Goal: Task Accomplishment & Management: Use online tool/utility

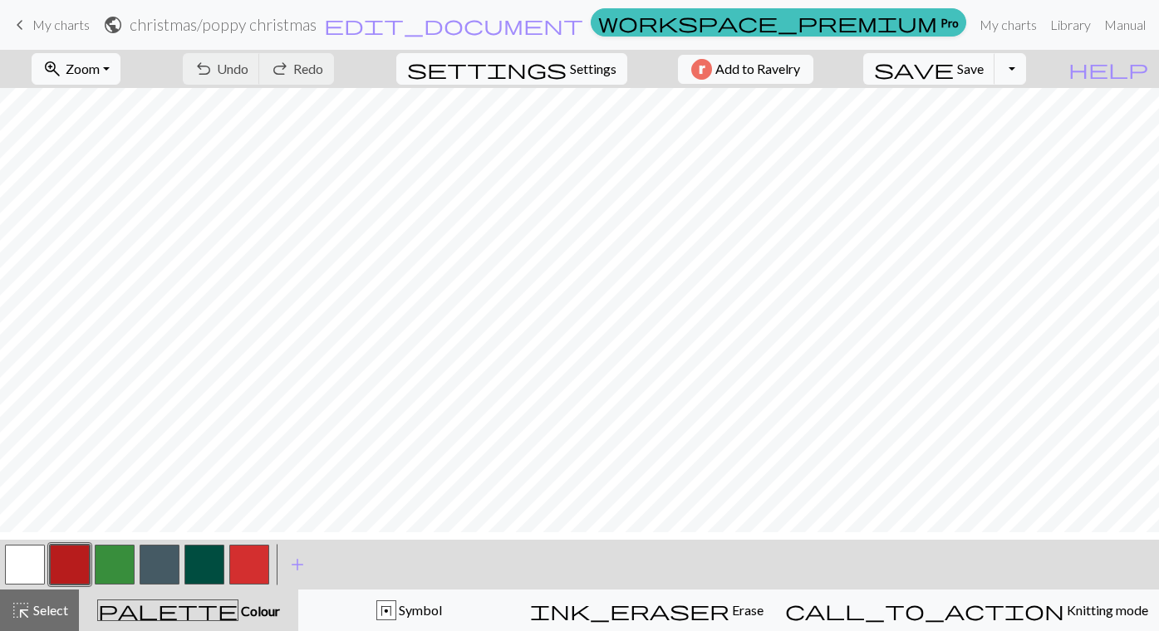
click at [172, 571] on button "button" at bounding box center [160, 565] width 40 height 40
click at [984, 76] on span "Save" at bounding box center [970, 69] width 27 height 16
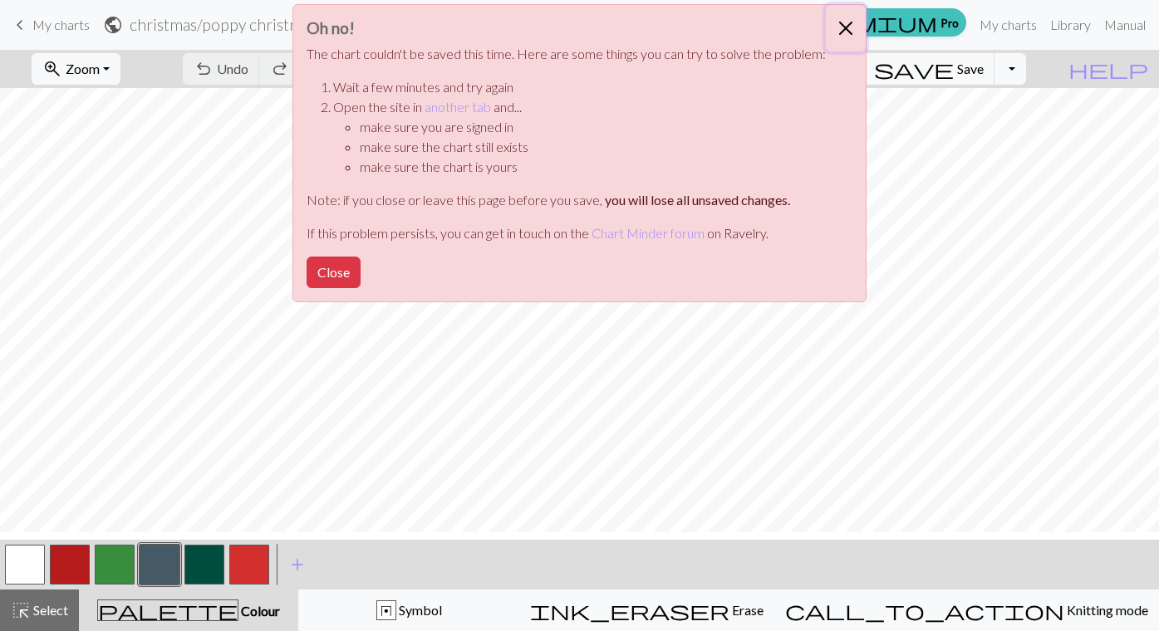
click at [866, 31] on button "Close" at bounding box center [846, 28] width 40 height 47
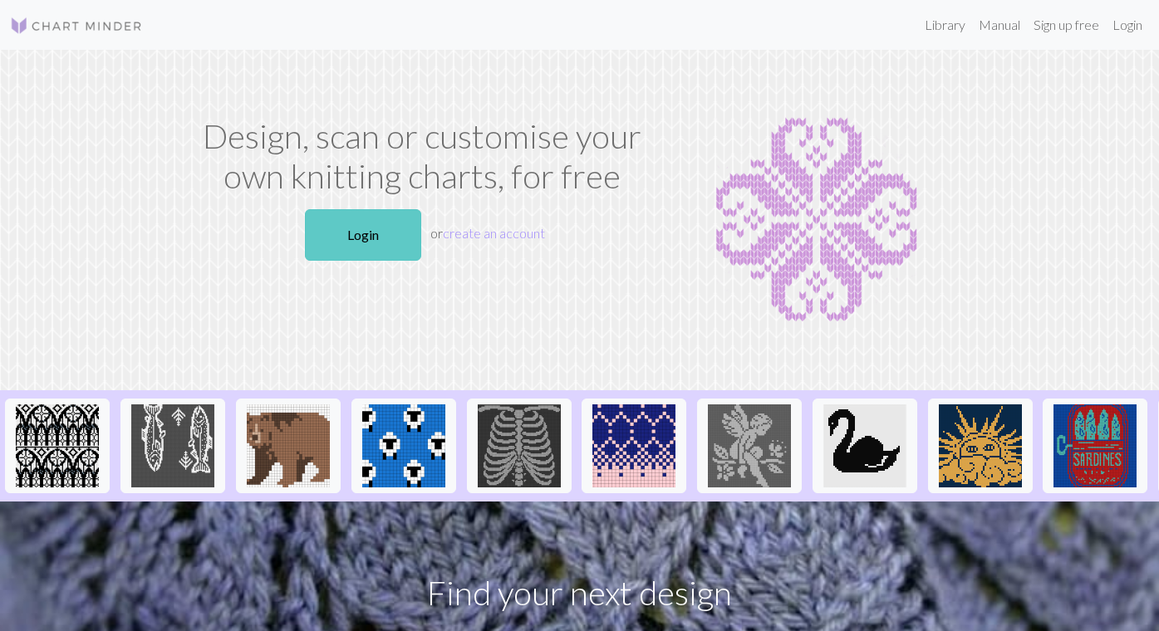
click at [350, 261] on link "Login" at bounding box center [363, 235] width 116 height 52
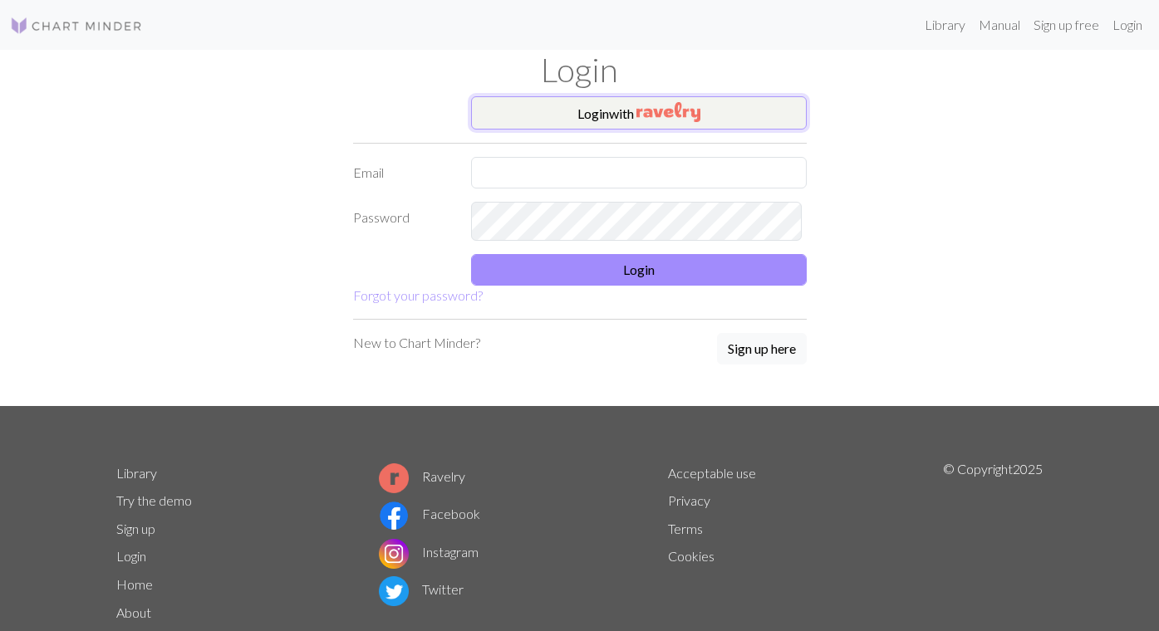
click at [614, 130] on button "Login with" at bounding box center [639, 112] width 336 height 33
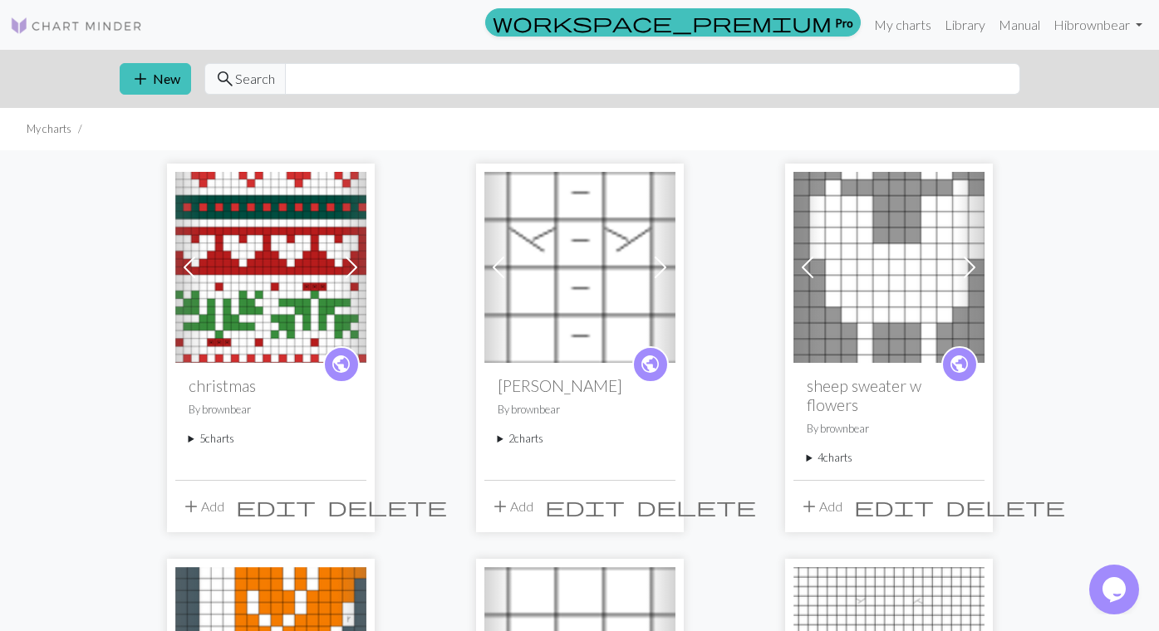
click at [194, 447] on summary "5 charts" at bounding box center [271, 439] width 165 height 16
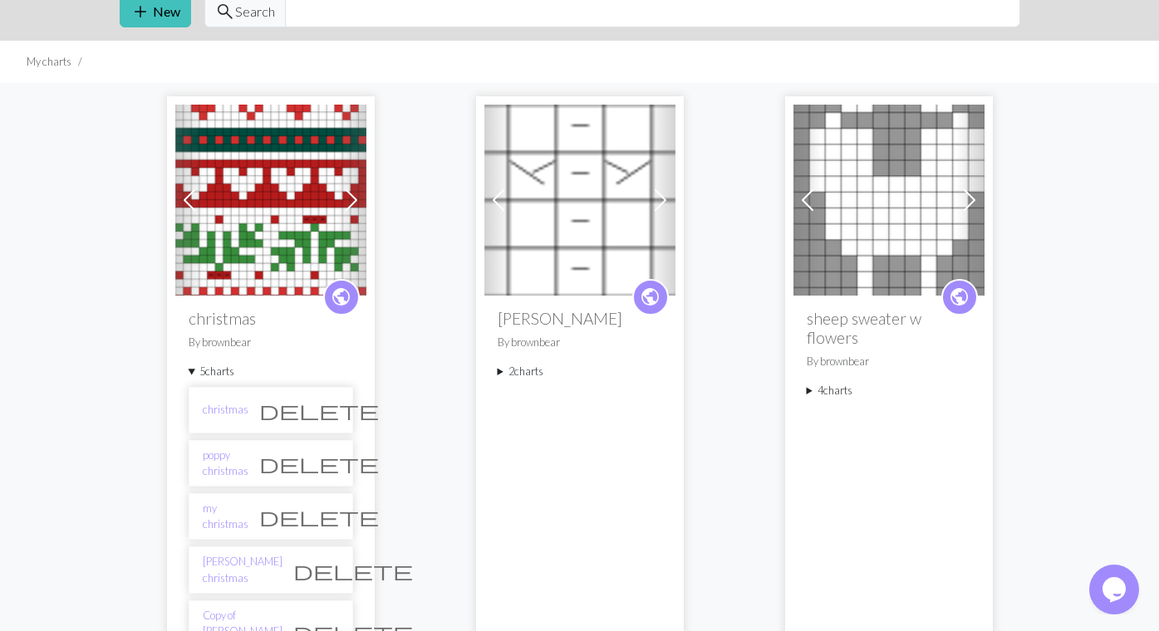
scroll to position [86, 0]
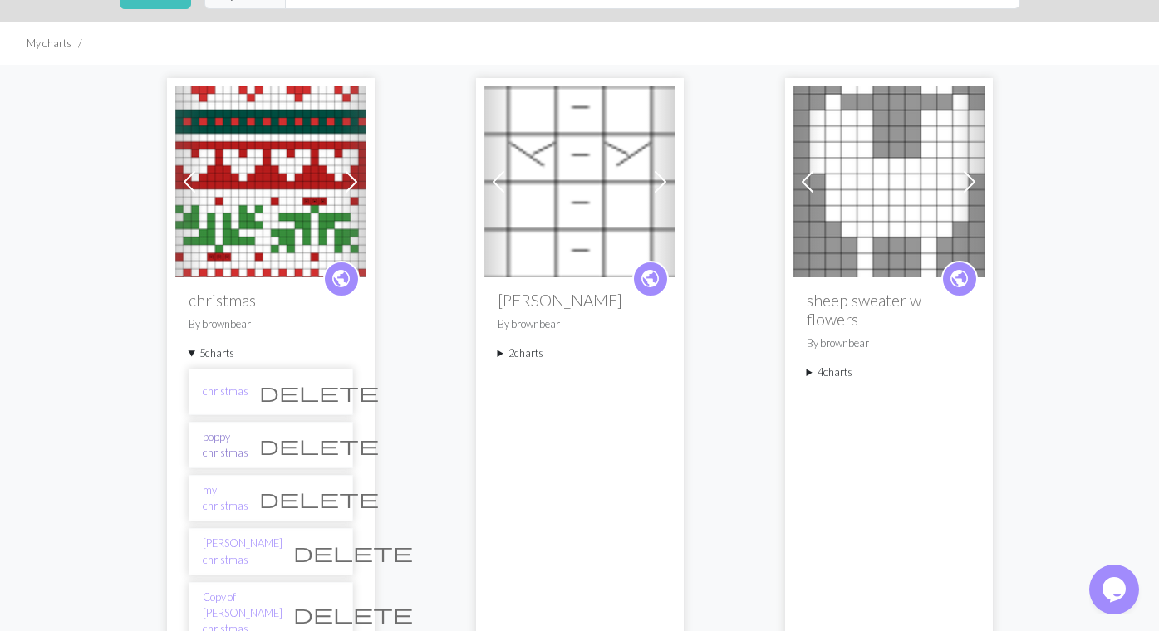
click at [236, 461] on link "poppy christmas" at bounding box center [226, 446] width 46 height 32
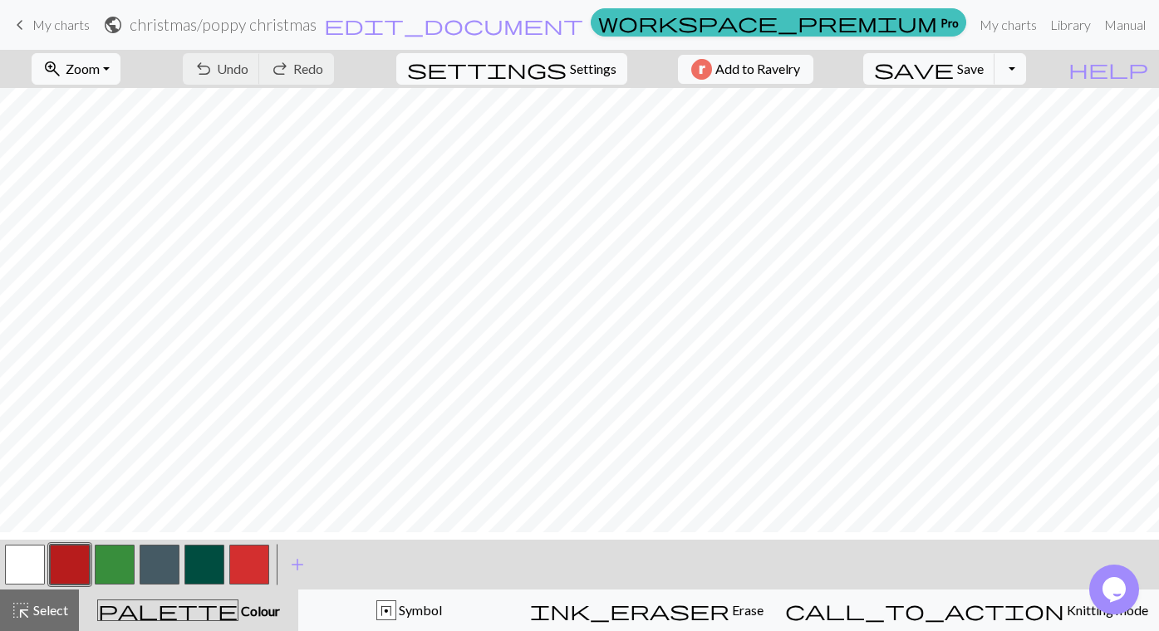
click at [159, 577] on button "button" at bounding box center [160, 565] width 40 height 40
click at [31, 565] on button "button" at bounding box center [25, 565] width 40 height 40
click at [156, 571] on button "button" at bounding box center [160, 565] width 40 height 40
click at [26, 569] on button "button" at bounding box center [25, 565] width 40 height 40
click at [157, 569] on button "button" at bounding box center [160, 565] width 40 height 40
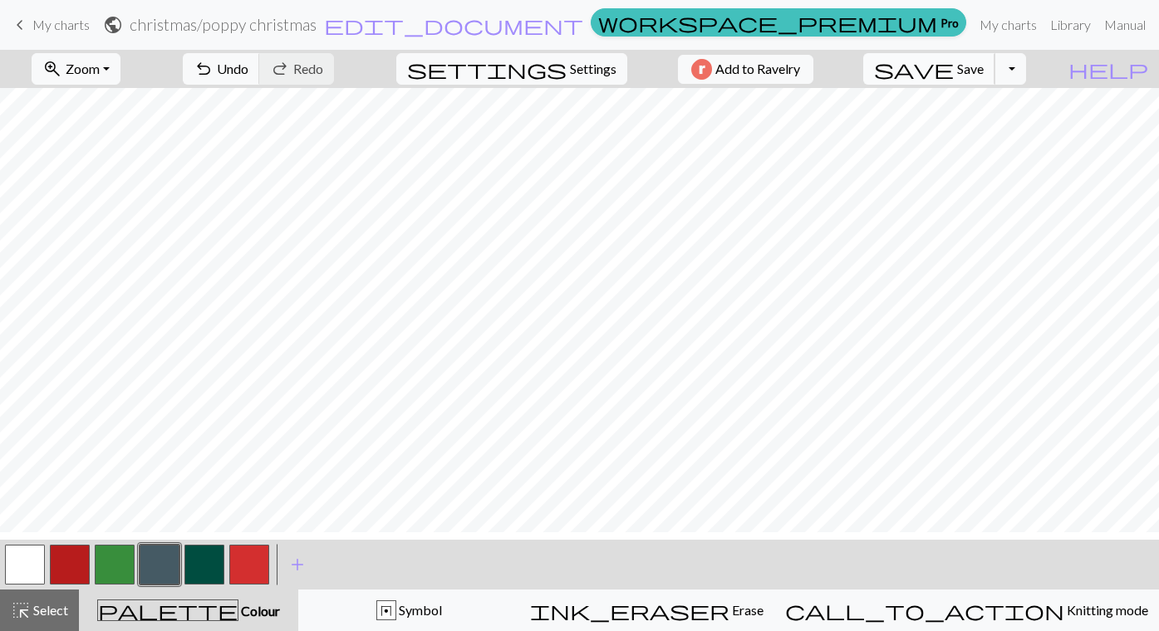
click at [984, 76] on span "Save" at bounding box center [970, 69] width 27 height 16
